Goal: Task Accomplishment & Management: Use online tool/utility

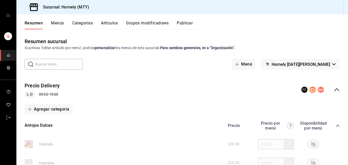
click at [187, 23] on button "Publicar" at bounding box center [185, 25] width 16 height 9
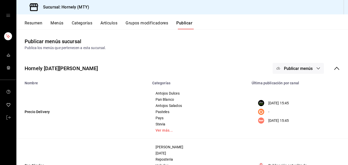
click at [36, 22] on button "Resumen" at bounding box center [34, 25] width 18 height 9
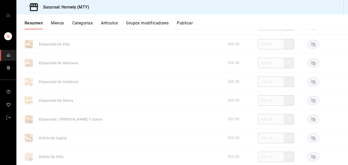
scroll to position [308, 0]
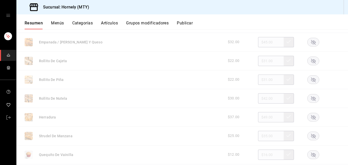
click at [311, 60] on icon "button" at bounding box center [313, 60] width 5 height 5
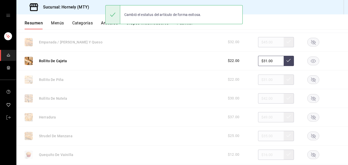
click at [311, 80] on rect "button" at bounding box center [314, 79] width 12 height 8
click at [310, 97] on rect "button" at bounding box center [314, 98] width 12 height 8
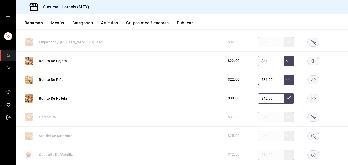
click at [311, 44] on rect "button" at bounding box center [314, 42] width 12 height 8
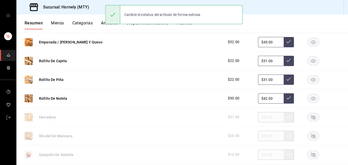
scroll to position [384, 0]
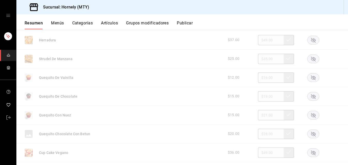
click at [311, 100] on rect "button" at bounding box center [314, 96] width 12 height 8
click at [308, 76] on rect "button" at bounding box center [314, 77] width 12 height 8
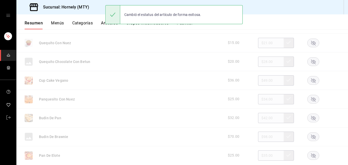
scroll to position [461, 0]
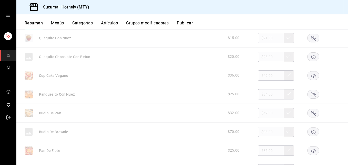
click at [308, 93] on rect "button" at bounding box center [314, 94] width 12 height 8
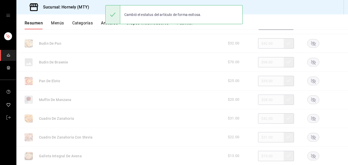
scroll to position [538, 0]
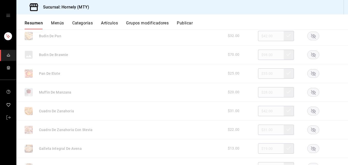
click at [311, 91] on rect "button" at bounding box center [314, 92] width 12 height 8
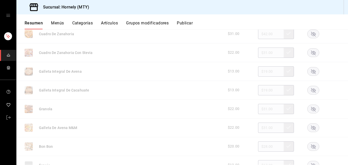
scroll to position [692, 0]
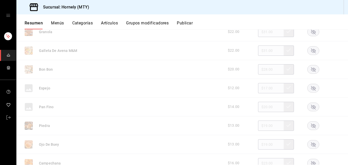
click at [308, 67] on rect "button" at bounding box center [314, 69] width 12 height 8
click at [308, 87] on rect "button" at bounding box center [314, 88] width 12 height 8
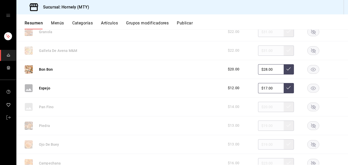
scroll to position [769, 0]
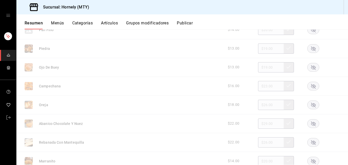
click at [308, 104] on rect "button" at bounding box center [314, 104] width 12 height 8
click at [312, 124] on rect "button" at bounding box center [314, 123] width 12 height 8
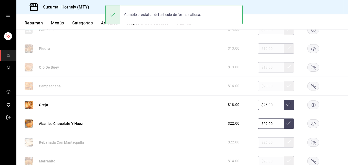
click at [312, 124] on rect "button" at bounding box center [314, 123] width 12 height 8
click at [311, 158] on rect "button" at bounding box center [314, 160] width 12 height 8
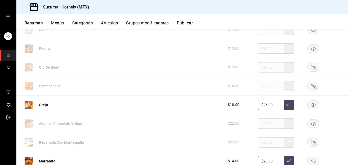
scroll to position [846, 0]
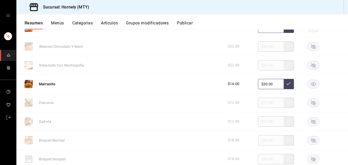
click at [313, 123] on rect "button" at bounding box center [314, 121] width 12 height 8
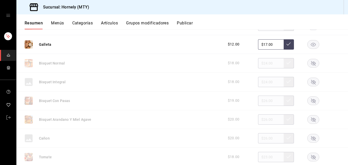
click at [309, 99] on rect "button" at bounding box center [314, 100] width 12 height 8
drag, startPoint x: 312, startPoint y: 158, endPoint x: 311, endPoint y: 146, distance: 11.3
click at [312, 155] on rect "button" at bounding box center [314, 156] width 12 height 8
click at [311, 138] on rect "button" at bounding box center [314, 138] width 12 height 8
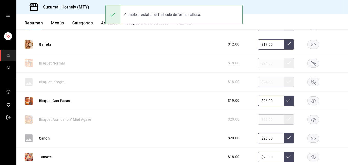
scroll to position [1000, 0]
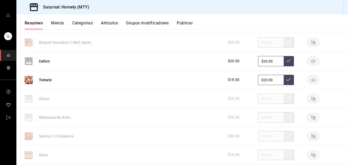
click at [308, 115] on rect "button" at bounding box center [314, 117] width 12 height 8
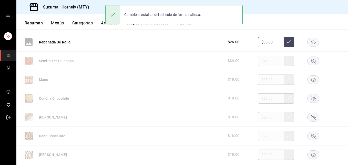
scroll to position [1076, 0]
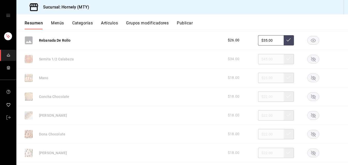
click at [311, 114] on rect "button" at bounding box center [314, 115] width 12 height 8
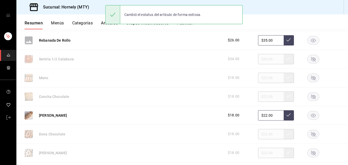
click at [311, 100] on rect "button" at bounding box center [314, 96] width 12 height 8
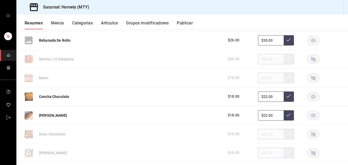
click at [311, 136] on icon "button" at bounding box center [313, 133] width 5 height 5
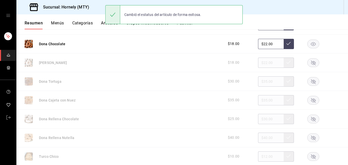
scroll to position [1153, 0]
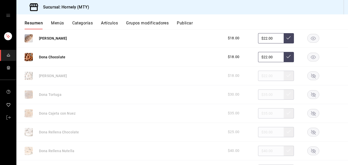
click at [311, 76] on icon "button" at bounding box center [313, 75] width 5 height 5
click at [311, 131] on rect "button" at bounding box center [314, 131] width 12 height 8
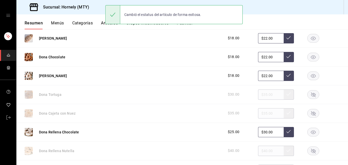
click at [312, 148] on rect "button" at bounding box center [314, 150] width 12 height 8
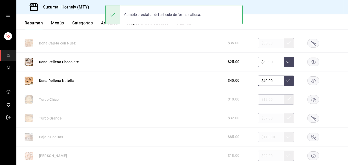
scroll to position [1230, 0]
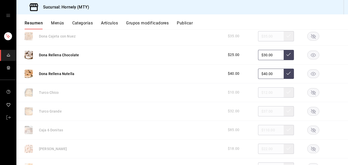
click at [311, 92] on rect "button" at bounding box center [314, 92] width 12 height 8
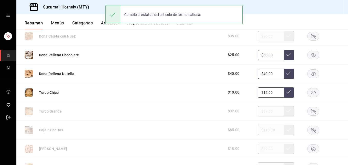
click at [309, 148] on icon "button" at bounding box center [313, 148] width 12 height 9
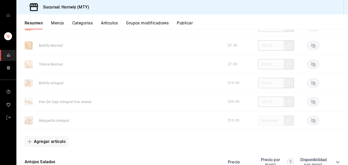
scroll to position [1538, 0]
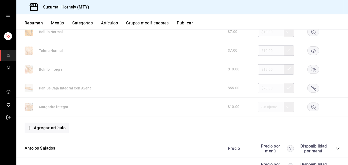
click at [311, 87] on icon "button" at bounding box center [313, 88] width 5 height 5
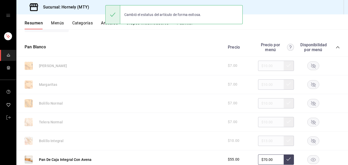
scroll to position [1461, 0]
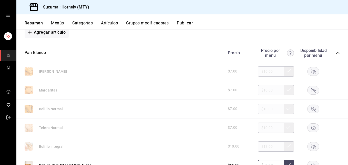
click at [313, 89] on rect "button" at bounding box center [314, 90] width 12 height 8
click at [311, 110] on rect "button" at bounding box center [314, 108] width 12 height 8
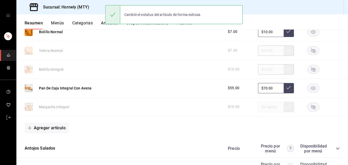
scroll to position [1615, 0]
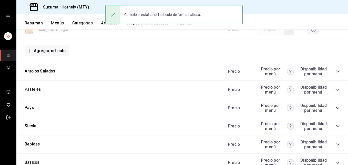
click at [331, 71] on div "Precio Precio por menú Disponibilidad por menú" at bounding box center [281, 71] width 117 height 10
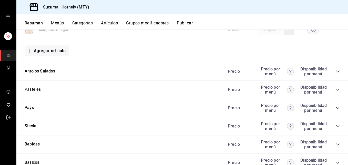
click at [336, 71] on icon "collapse-category-row" at bounding box center [338, 71] width 4 height 4
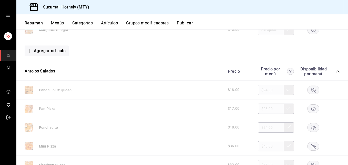
click at [308, 89] on rect "button" at bounding box center [314, 89] width 12 height 8
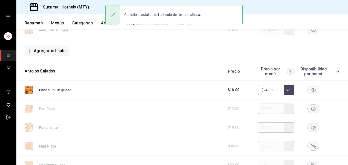
click at [311, 109] on icon "button" at bounding box center [313, 108] width 5 height 5
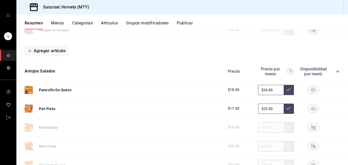
click at [312, 129] on icon "button" at bounding box center [313, 127] width 12 height 9
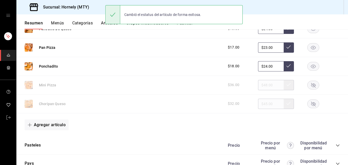
scroll to position [1692, 0]
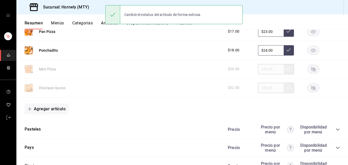
click at [308, 88] on rect "button" at bounding box center [314, 87] width 12 height 8
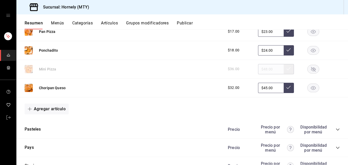
click at [191, 21] on button "Publicar" at bounding box center [185, 25] width 16 height 9
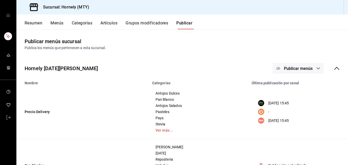
click at [286, 67] on span "Publicar menús" at bounding box center [298, 68] width 29 height 5
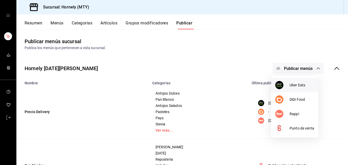
click at [278, 83] on img at bounding box center [279, 85] width 8 height 8
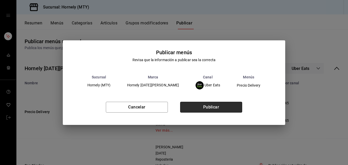
click at [226, 106] on button "Publicar" at bounding box center [211, 106] width 62 height 11
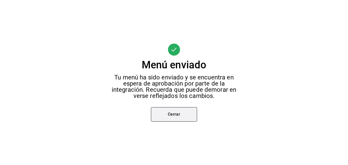
click at [170, 115] on button "Cerrar" at bounding box center [174, 114] width 46 height 14
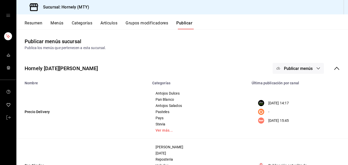
click at [288, 69] on span "Publicar menús" at bounding box center [298, 68] width 29 height 5
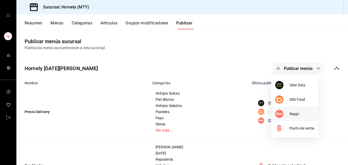
click at [292, 112] on span "Rappi" at bounding box center [302, 113] width 25 height 5
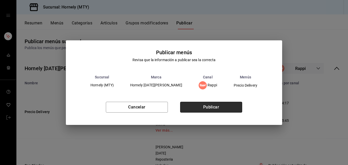
click at [233, 109] on button "Publicar" at bounding box center [211, 106] width 62 height 11
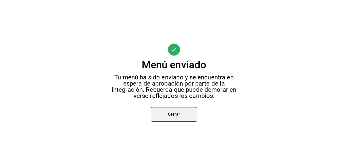
click at [181, 117] on button "Cerrar" at bounding box center [174, 114] width 46 height 14
